Goal: Navigation & Orientation: Find specific page/section

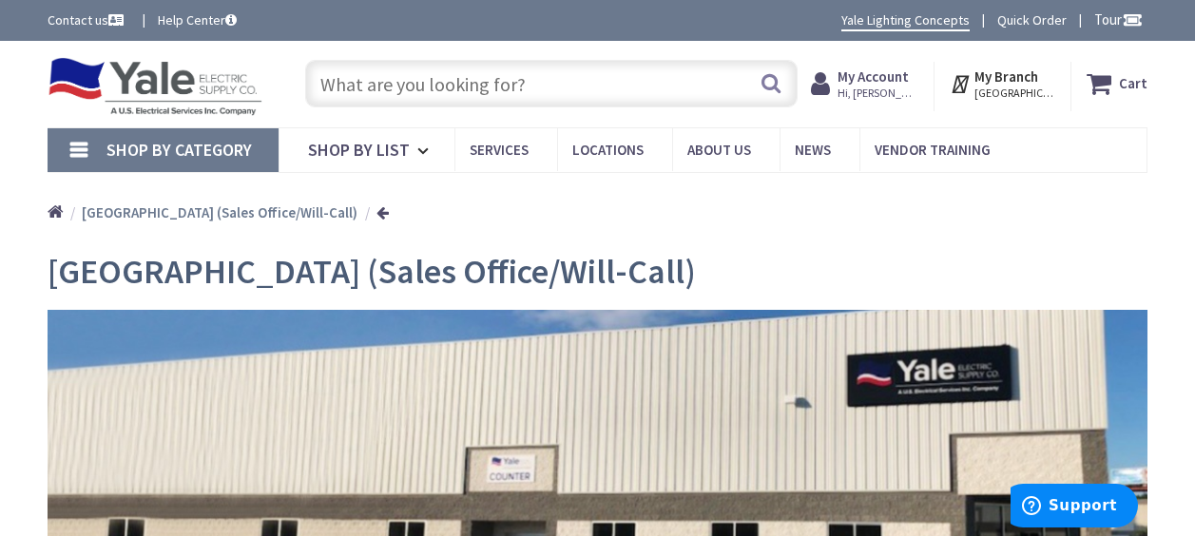
click at [907, 75] on strong "My Account" at bounding box center [873, 77] width 71 height 18
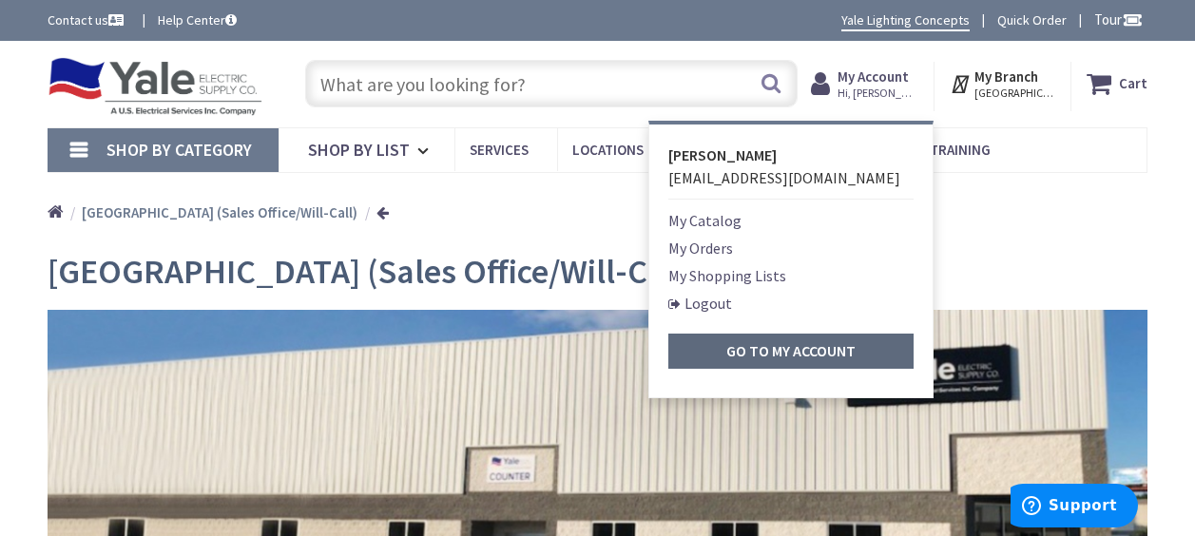
click at [757, 346] on strong "Go to My Account" at bounding box center [791, 350] width 129 height 19
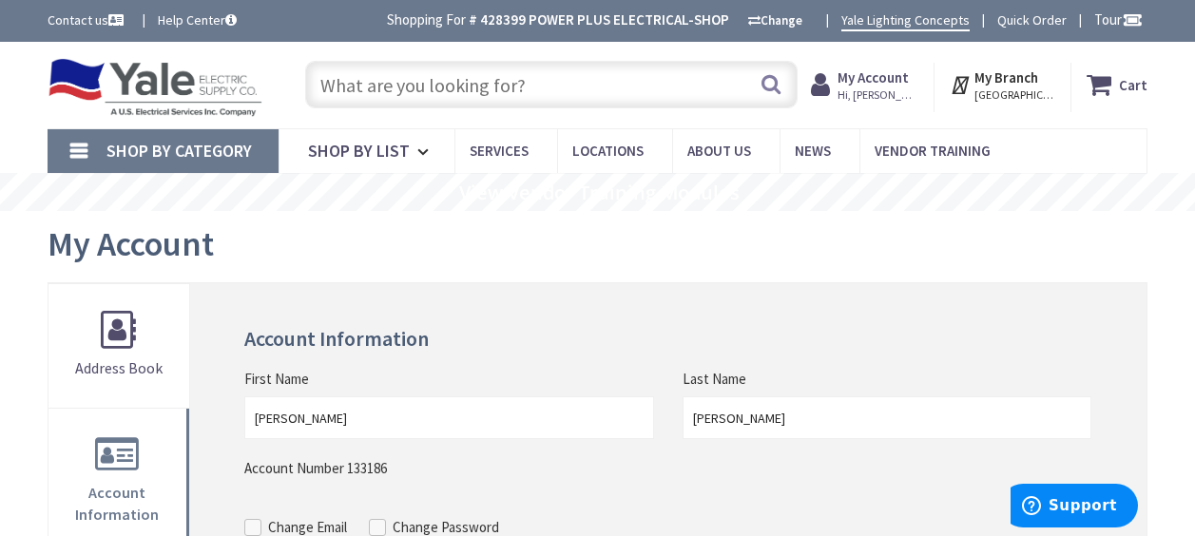
click at [135, 81] on img at bounding box center [155, 87] width 215 height 59
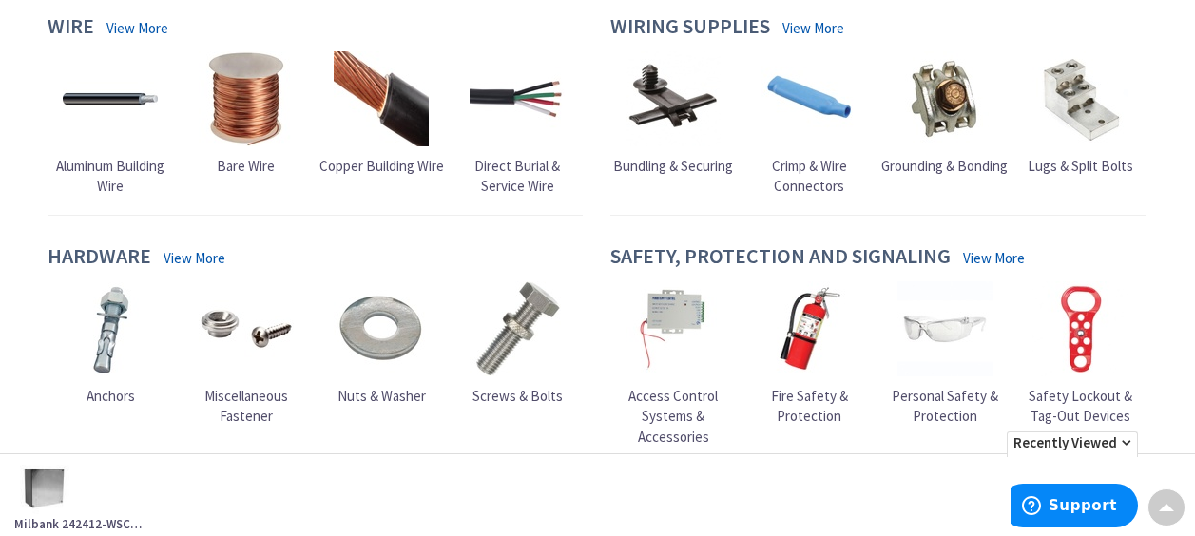
scroll to position [1198, 0]
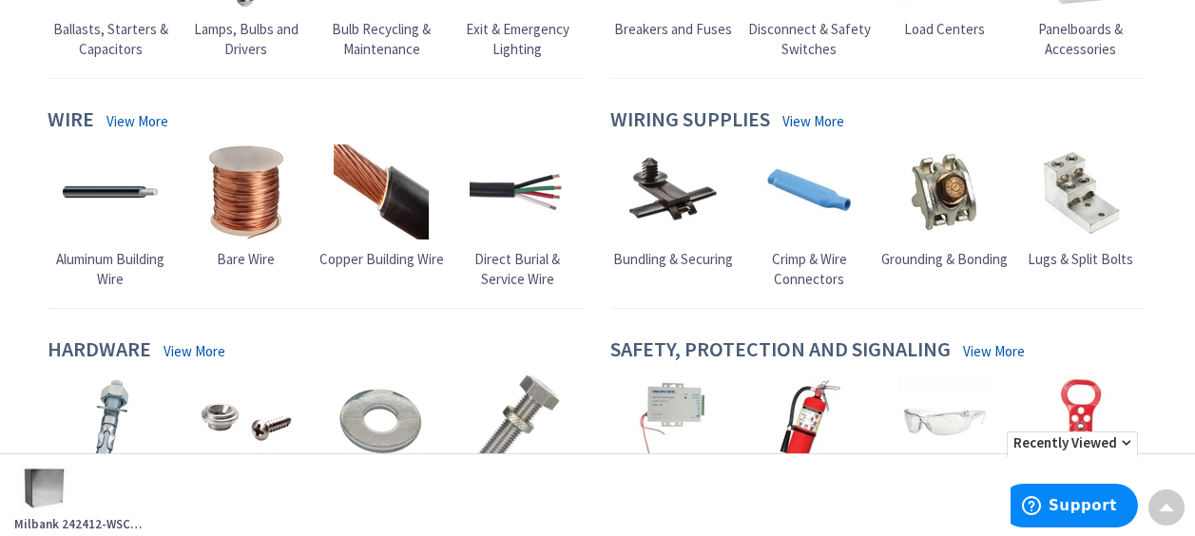
click at [345, 261] on span "Copper Building Wire" at bounding box center [382, 259] width 125 height 18
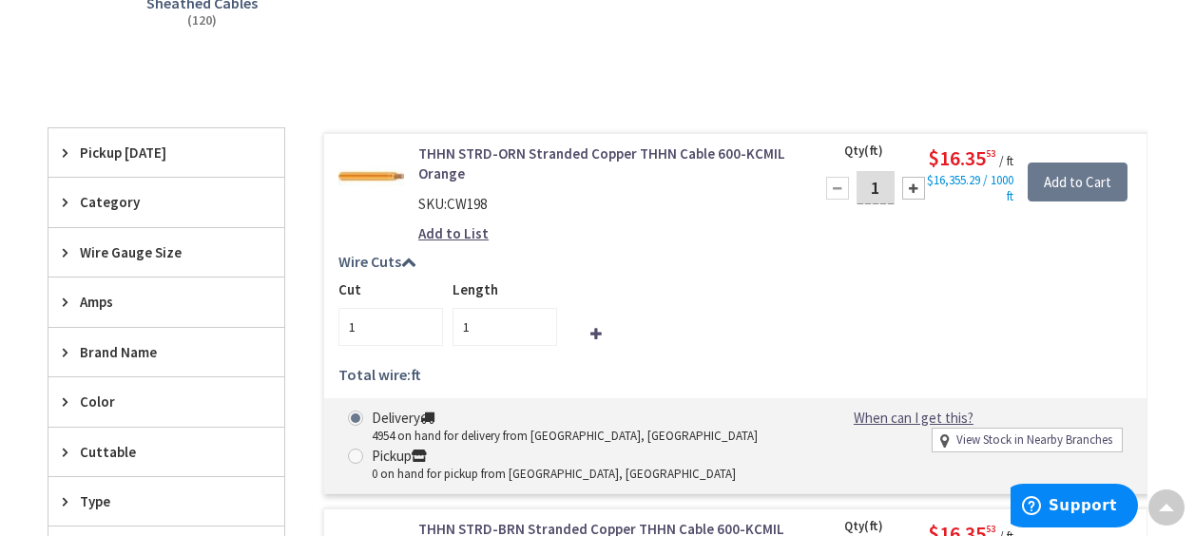
scroll to position [476, 0]
click at [65, 253] on icon at bounding box center [70, 252] width 14 height 14
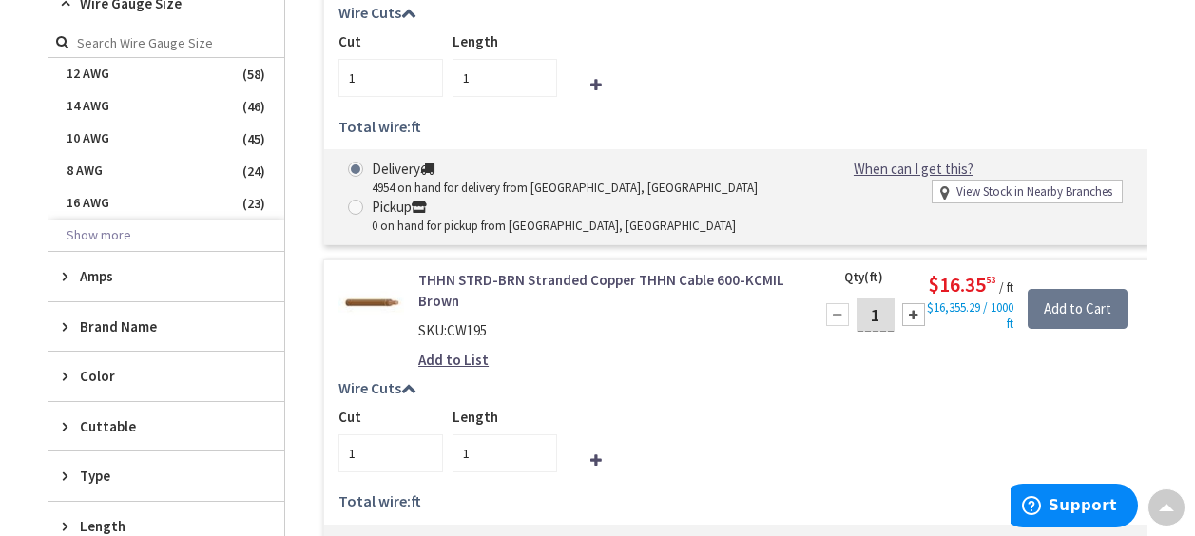
scroll to position [667, 0]
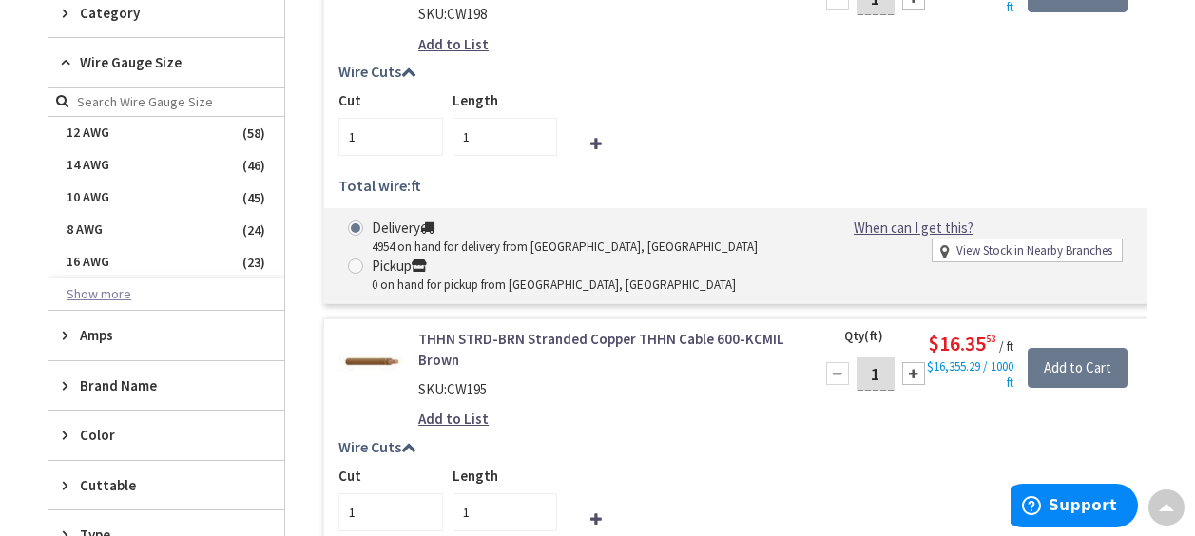
click at [111, 297] on button "Show more" at bounding box center [167, 295] width 236 height 32
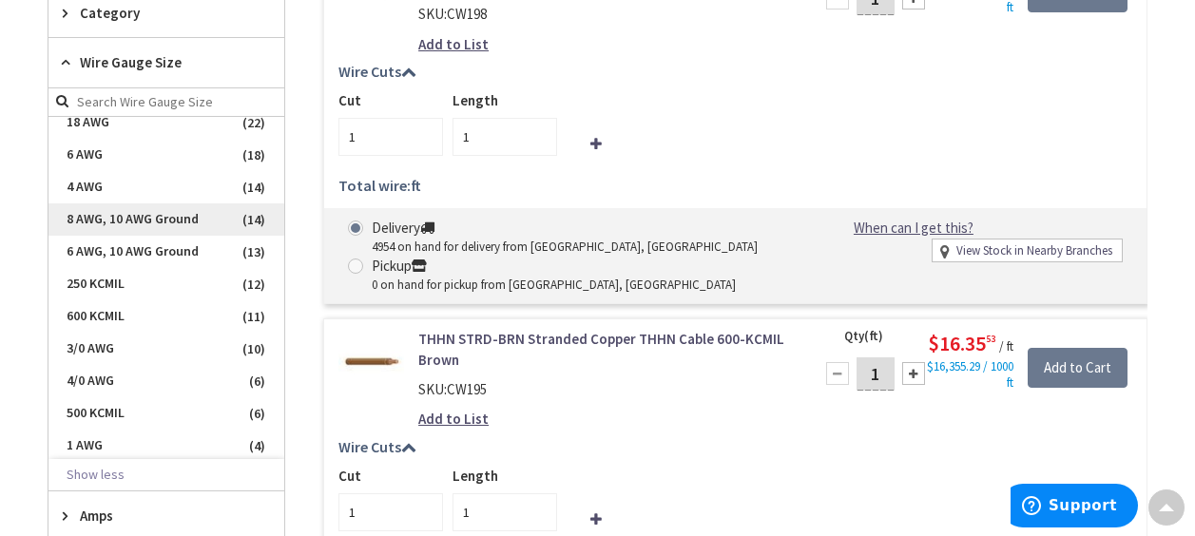
scroll to position [190, 0]
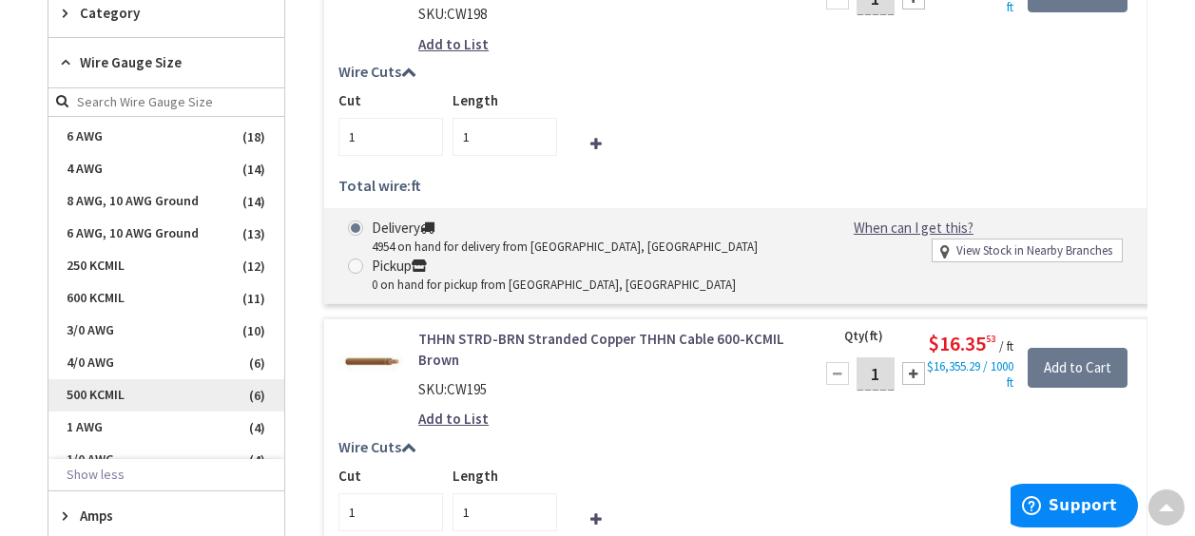
click at [121, 390] on span "500 KCMIL" at bounding box center [167, 395] width 236 height 32
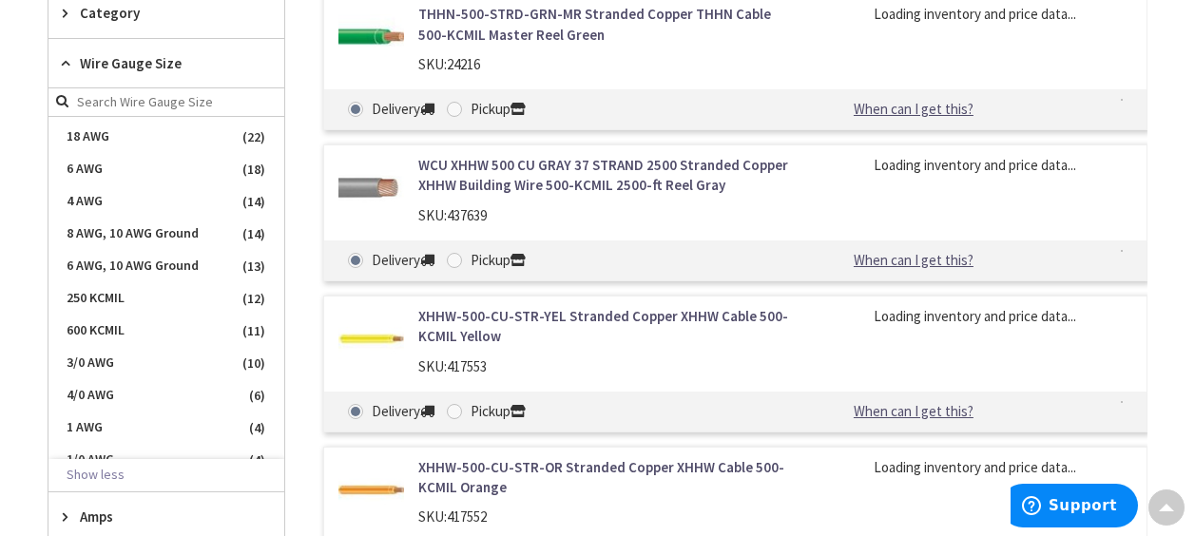
scroll to position [223, 0]
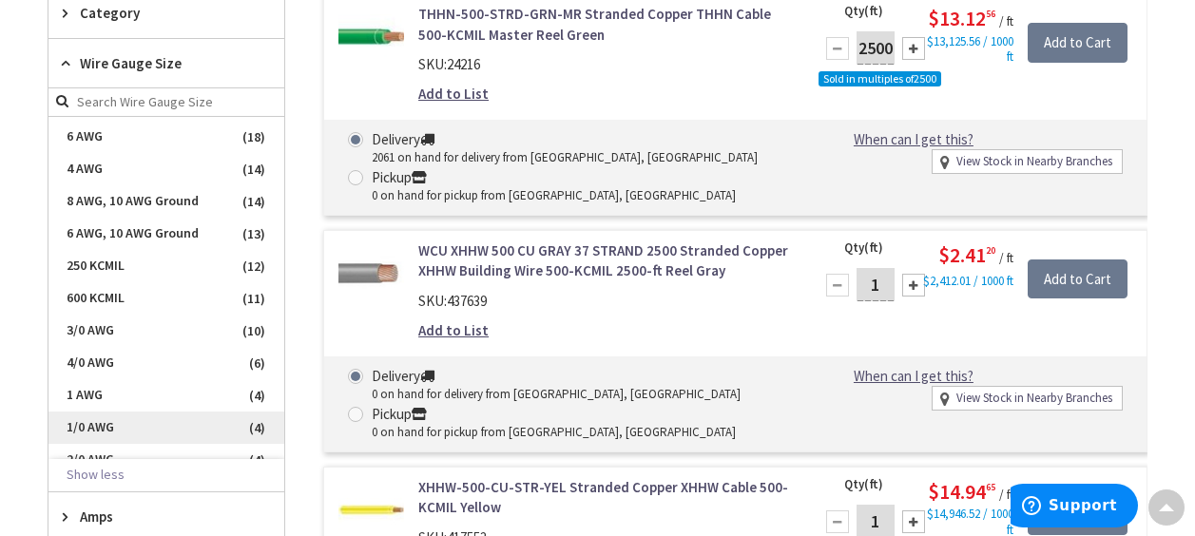
click at [135, 419] on span "1/0 AWG" at bounding box center [167, 428] width 236 height 32
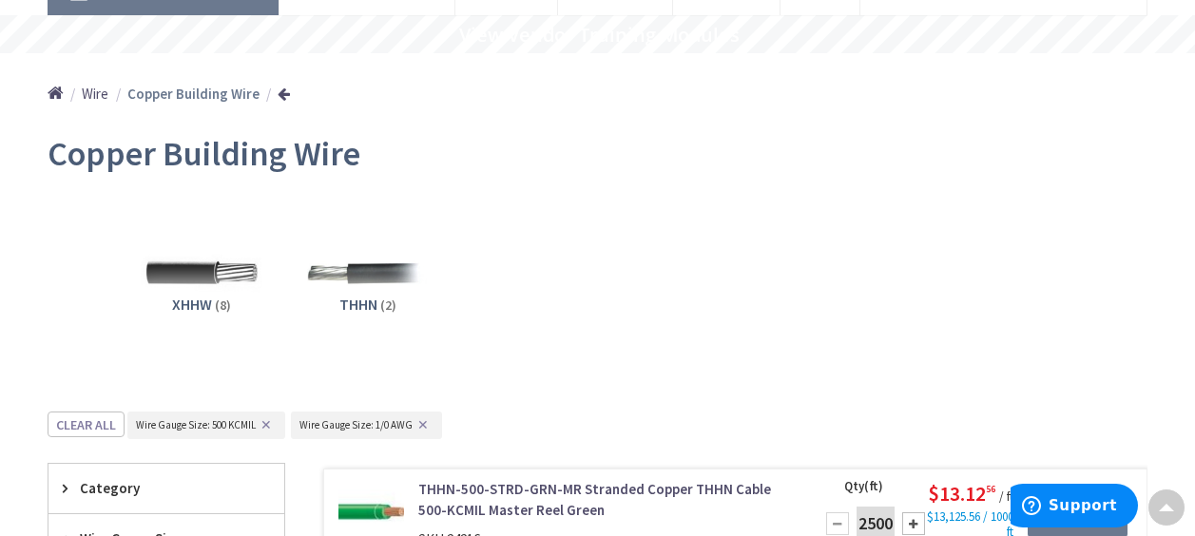
scroll to position [0, 0]
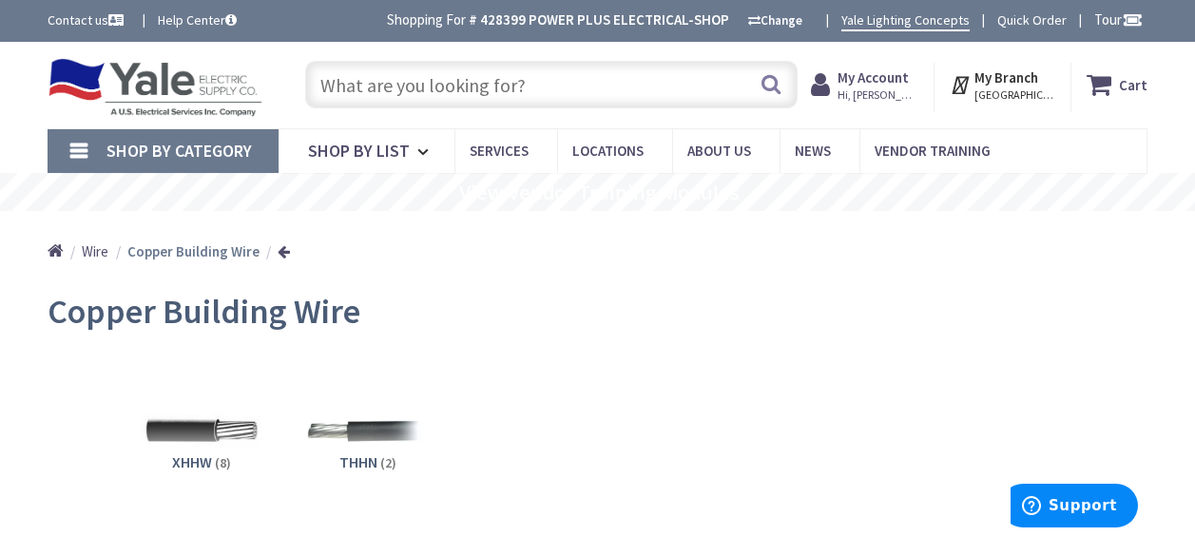
click at [166, 87] on img at bounding box center [155, 87] width 215 height 59
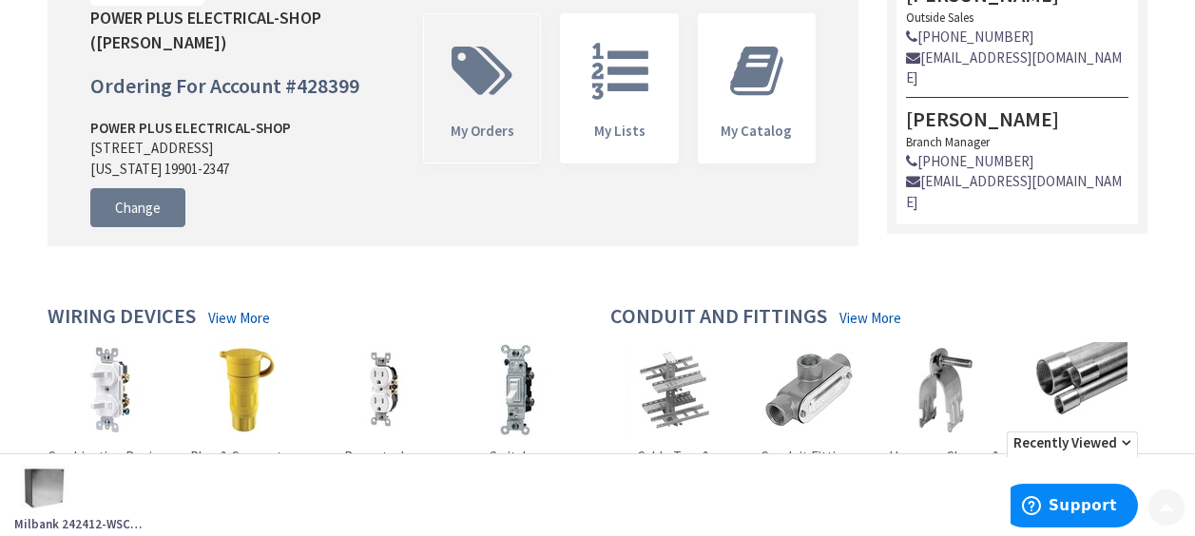
scroll to position [476, 0]
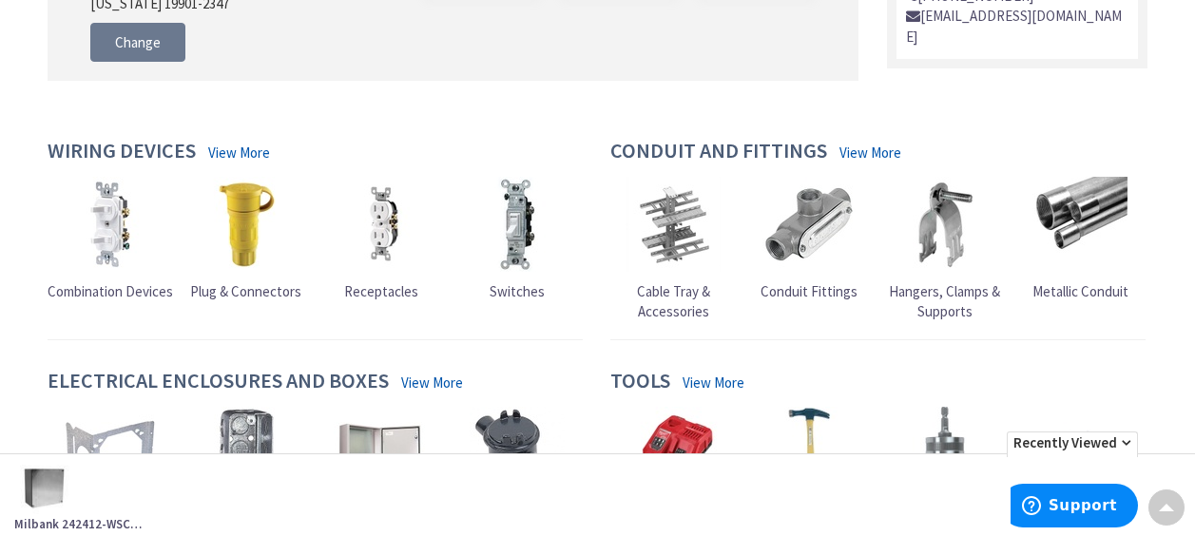
click at [1080, 291] on span "Metallic Conduit" at bounding box center [1081, 291] width 96 height 18
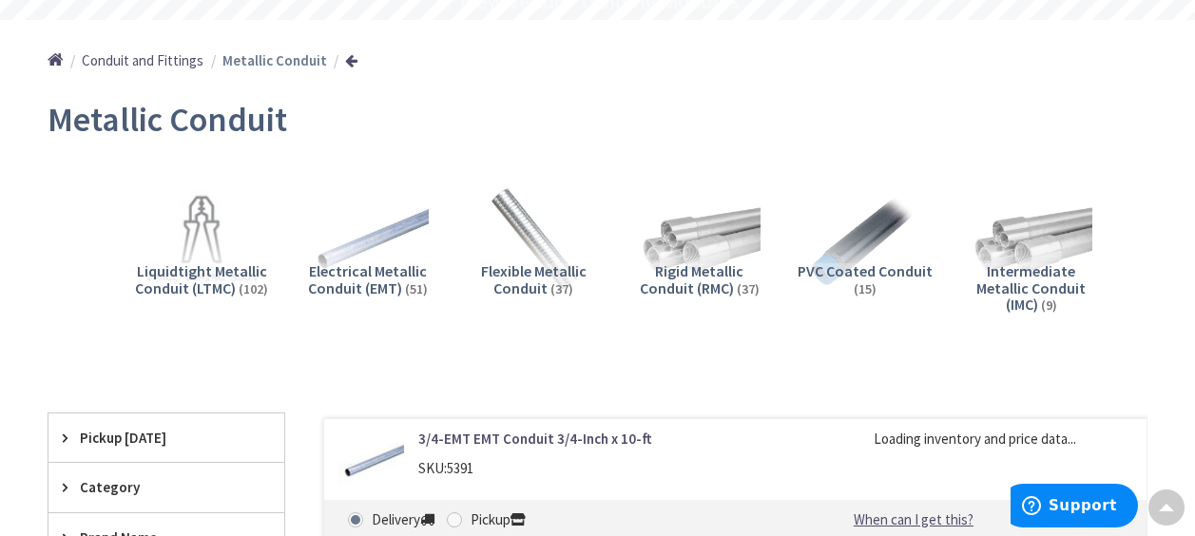
click at [351, 274] on span "Electrical Metallic Conduit (EMT)" at bounding box center [367, 280] width 119 height 36
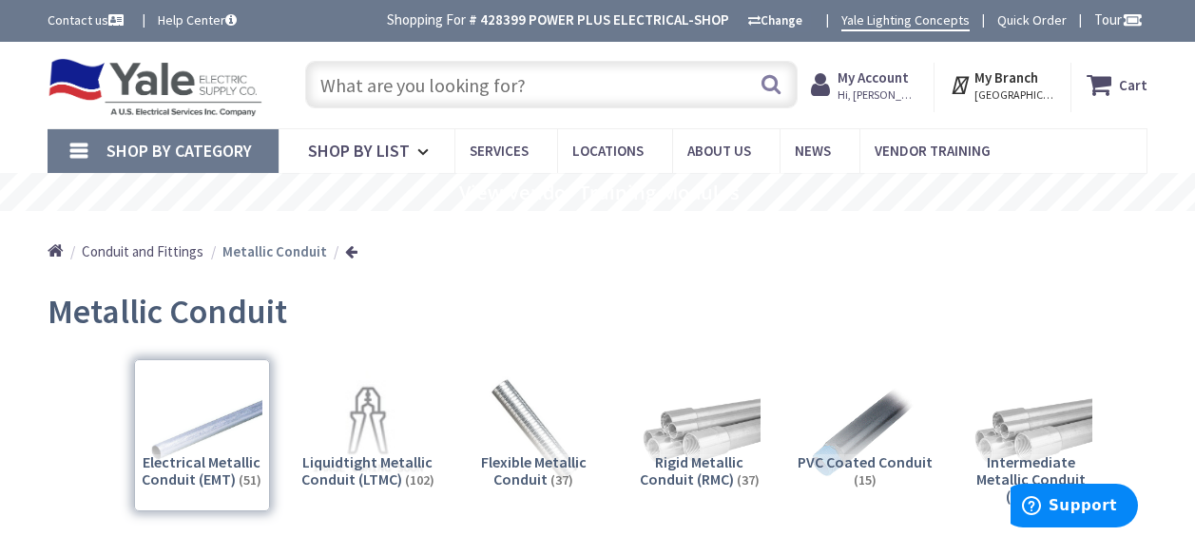
click at [146, 253] on span "Conduit and Fittings" at bounding box center [143, 252] width 122 height 18
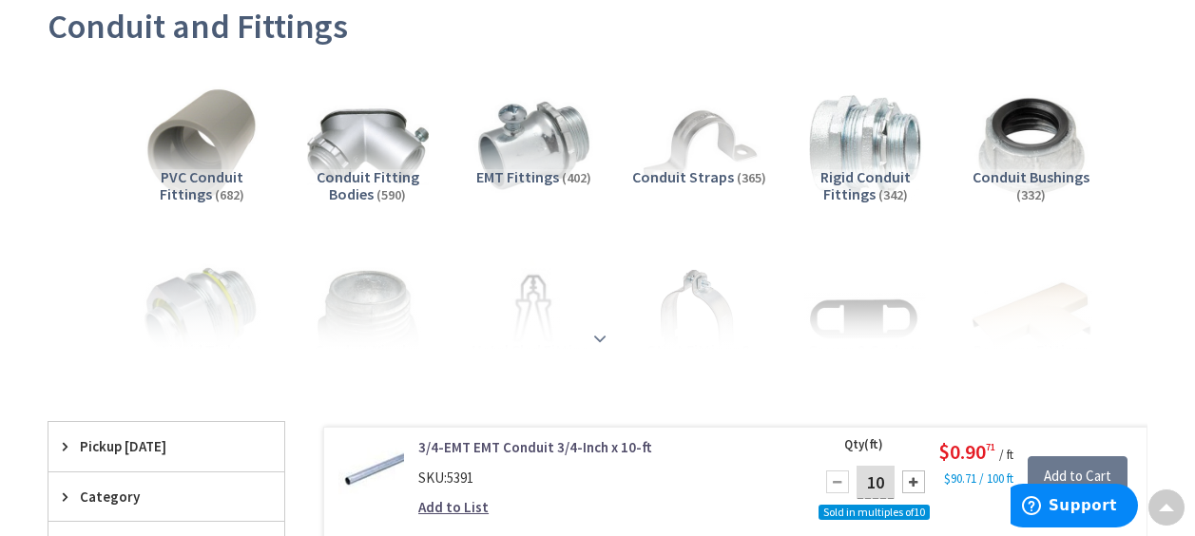
scroll to position [286, 0]
click at [597, 334] on strong at bounding box center [600, 337] width 23 height 21
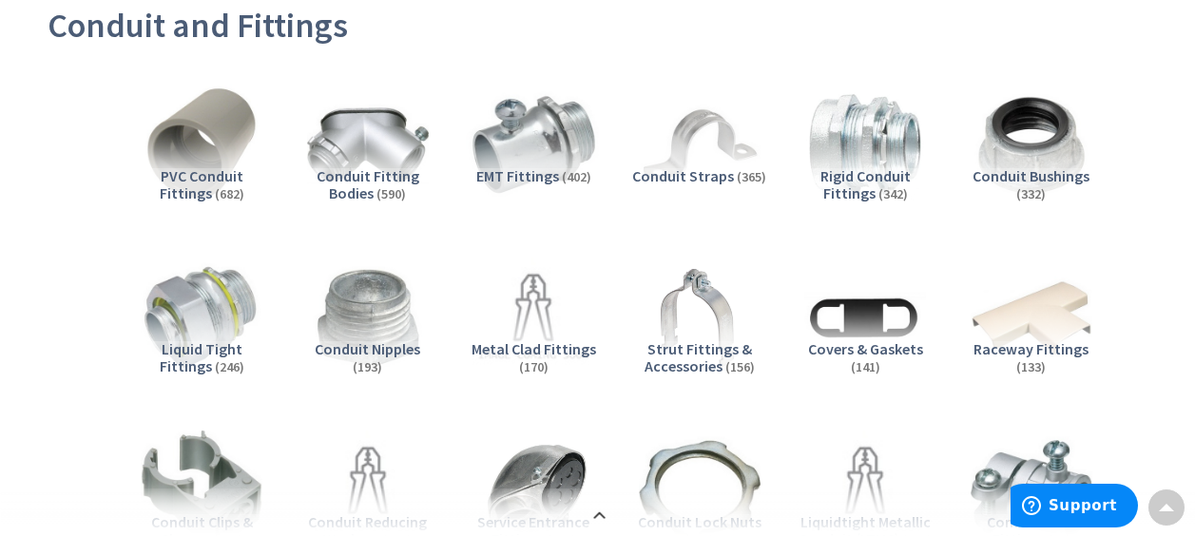
click at [534, 160] on img at bounding box center [534, 146] width 134 height 134
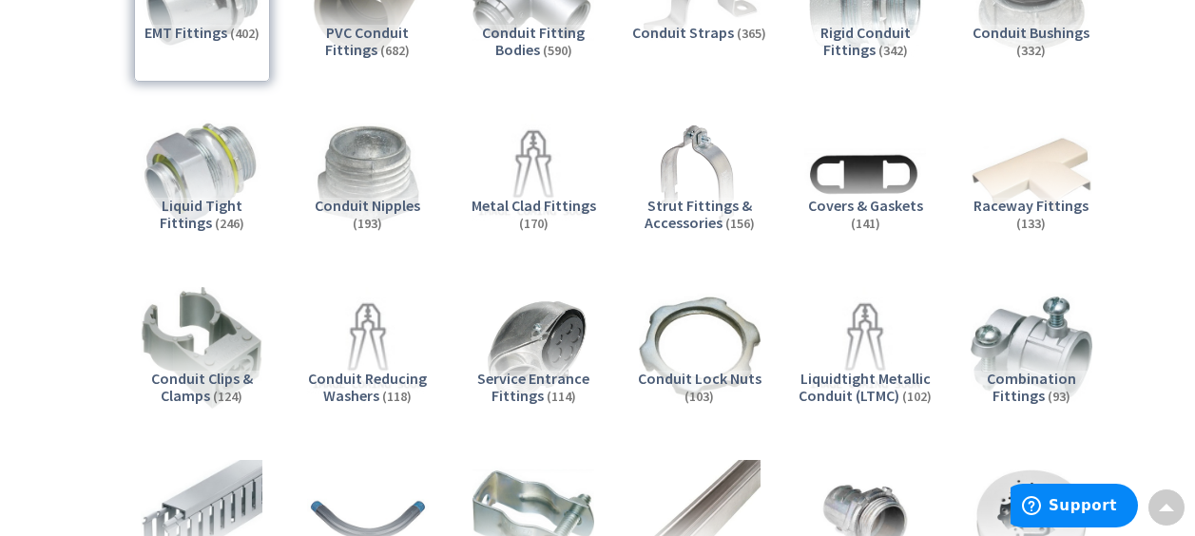
scroll to position [2127, 0]
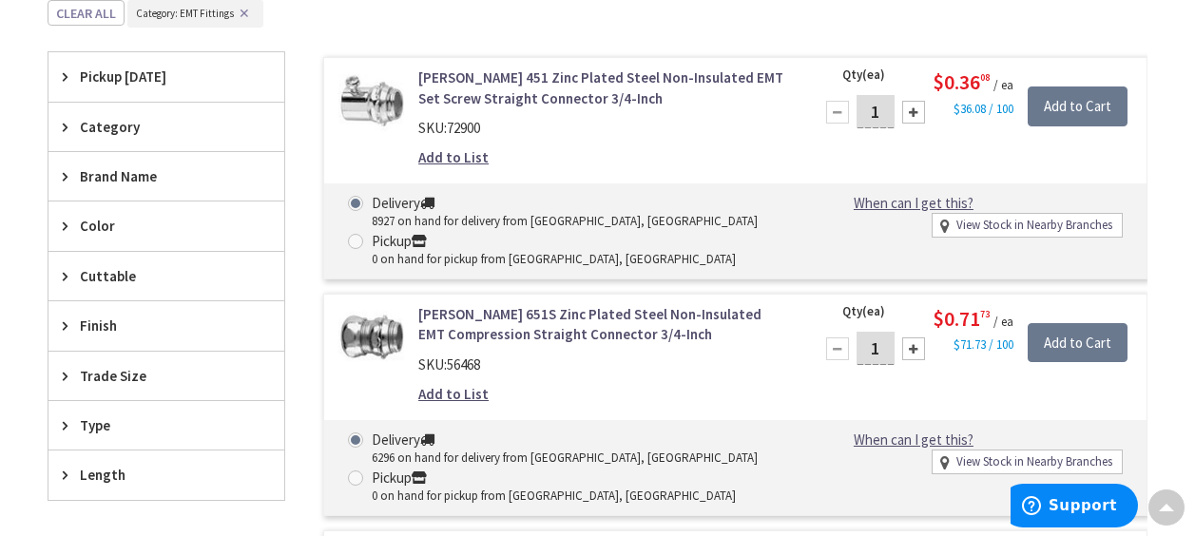
click at [117, 124] on span "Category" at bounding box center [157, 127] width 155 height 20
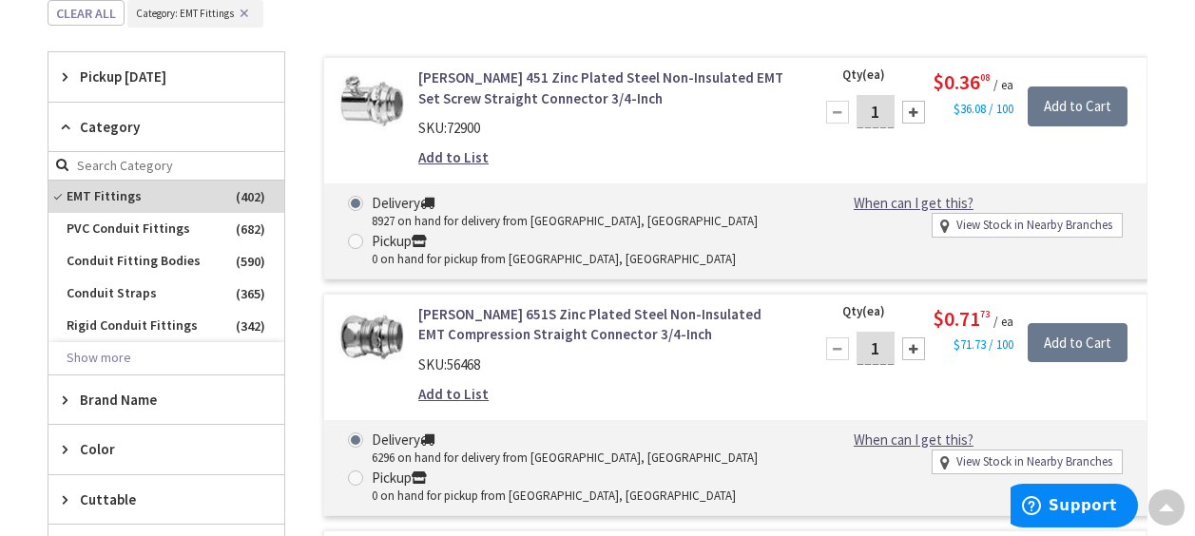
click at [117, 124] on span "Category" at bounding box center [157, 127] width 155 height 20
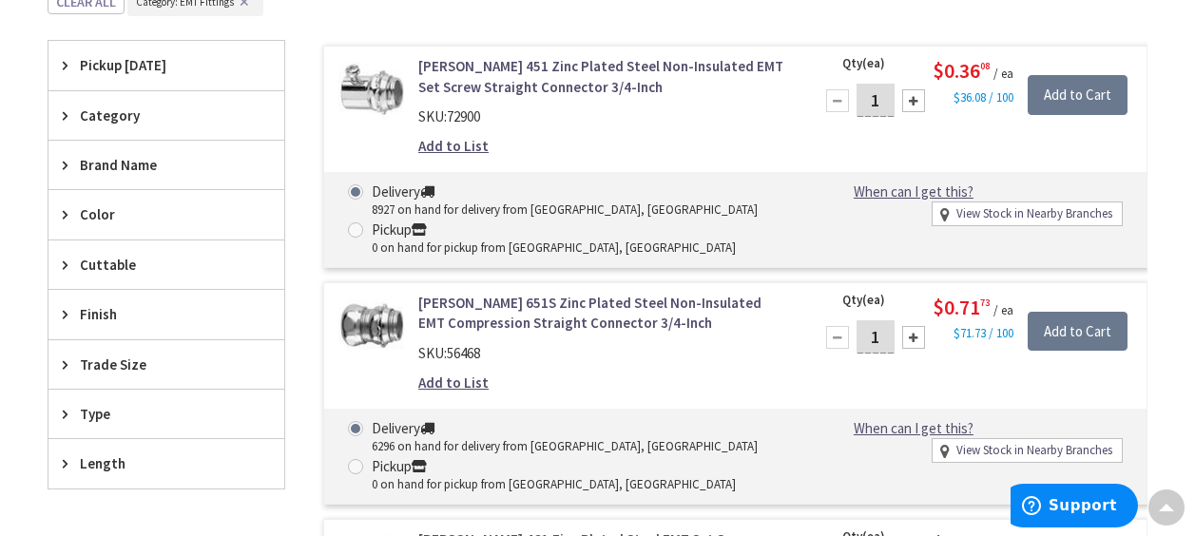
scroll to position [2223, 0]
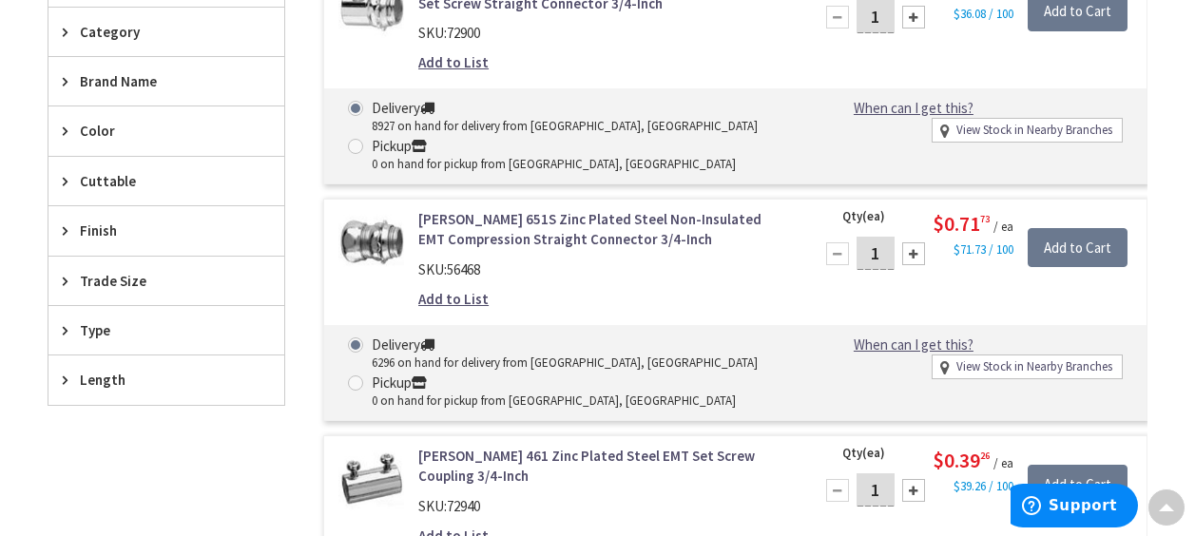
click at [119, 279] on span "Trade Size" at bounding box center [157, 281] width 155 height 20
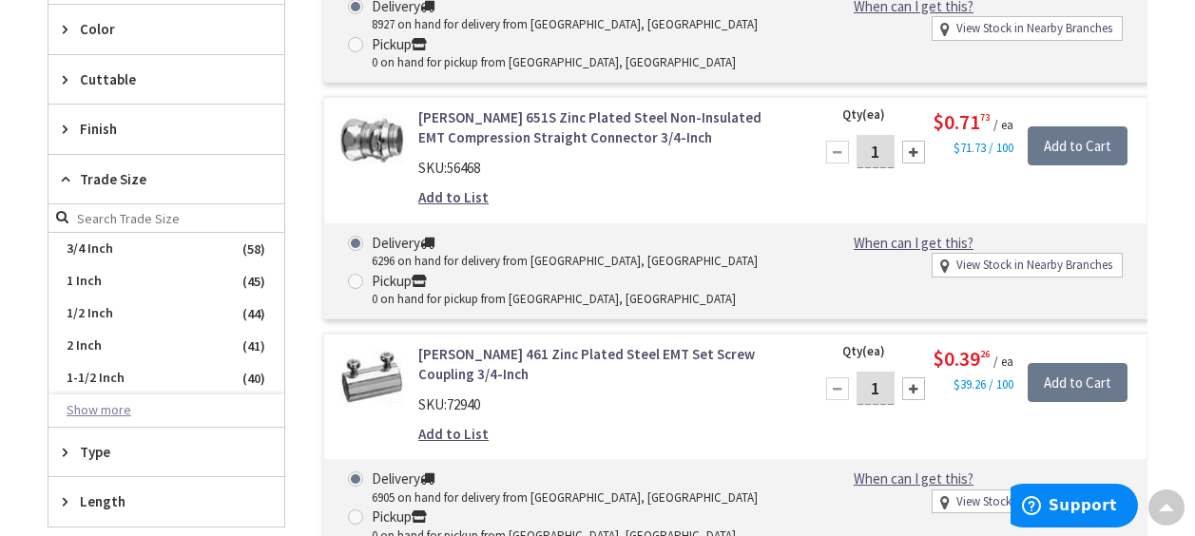
scroll to position [2413, 0]
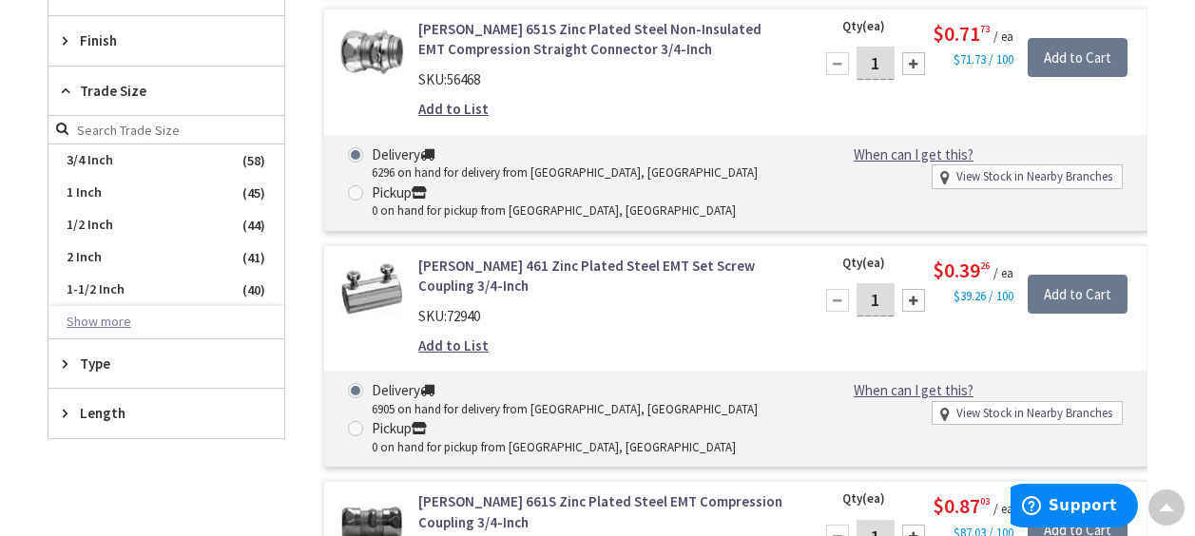
click at [112, 314] on button "Show more" at bounding box center [167, 322] width 236 height 32
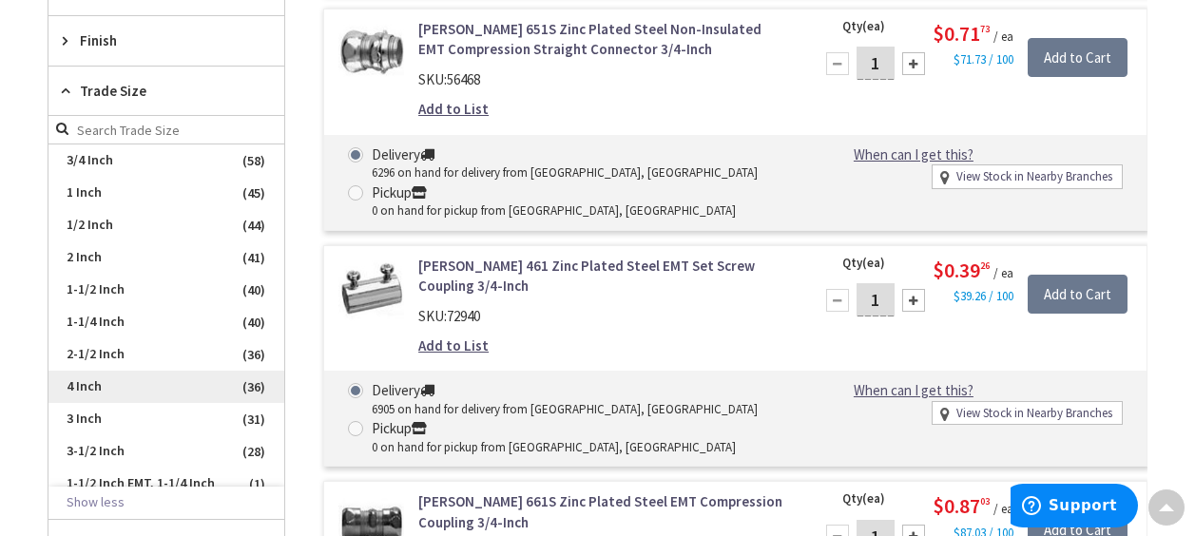
click at [100, 388] on span "4 Inch" at bounding box center [167, 387] width 236 height 32
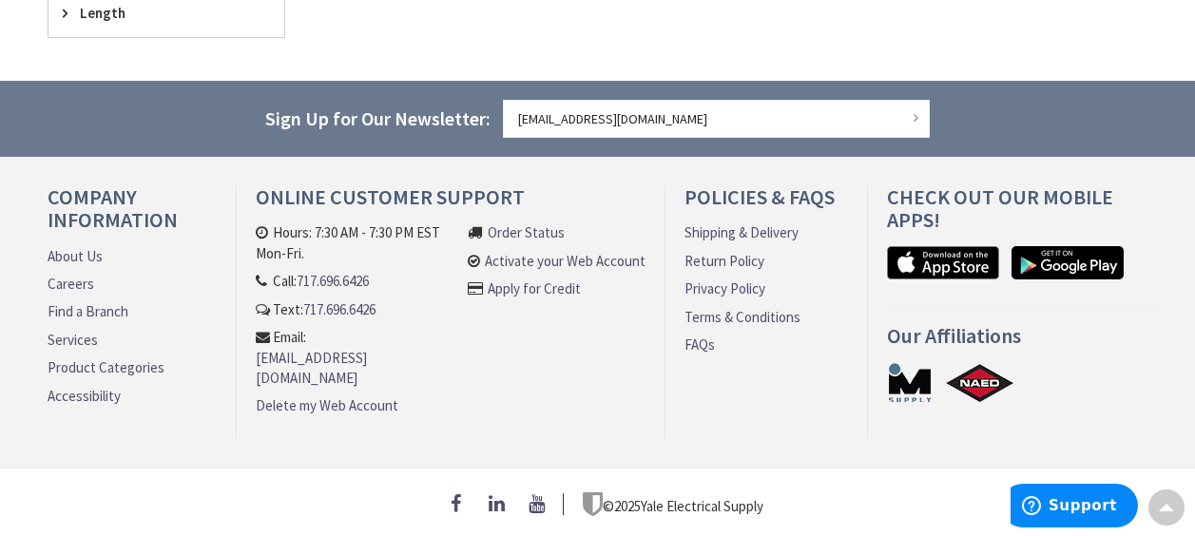
scroll to position [1497, 0]
